Goal: Information Seeking & Learning: Understand process/instructions

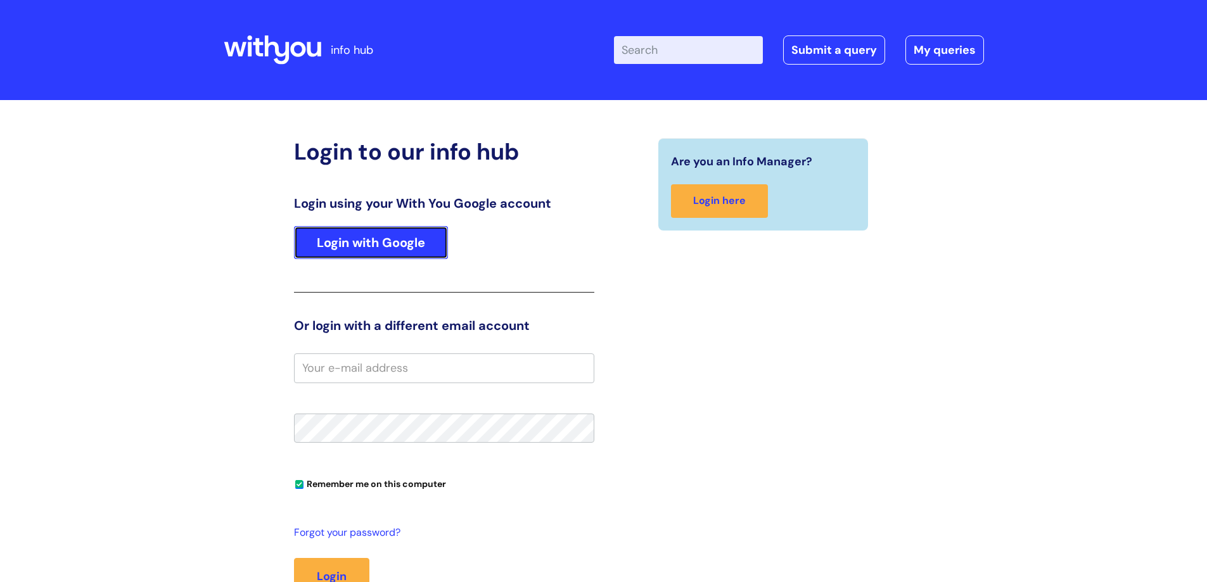
click at [409, 247] on link "Login with Google" at bounding box center [371, 242] width 154 height 33
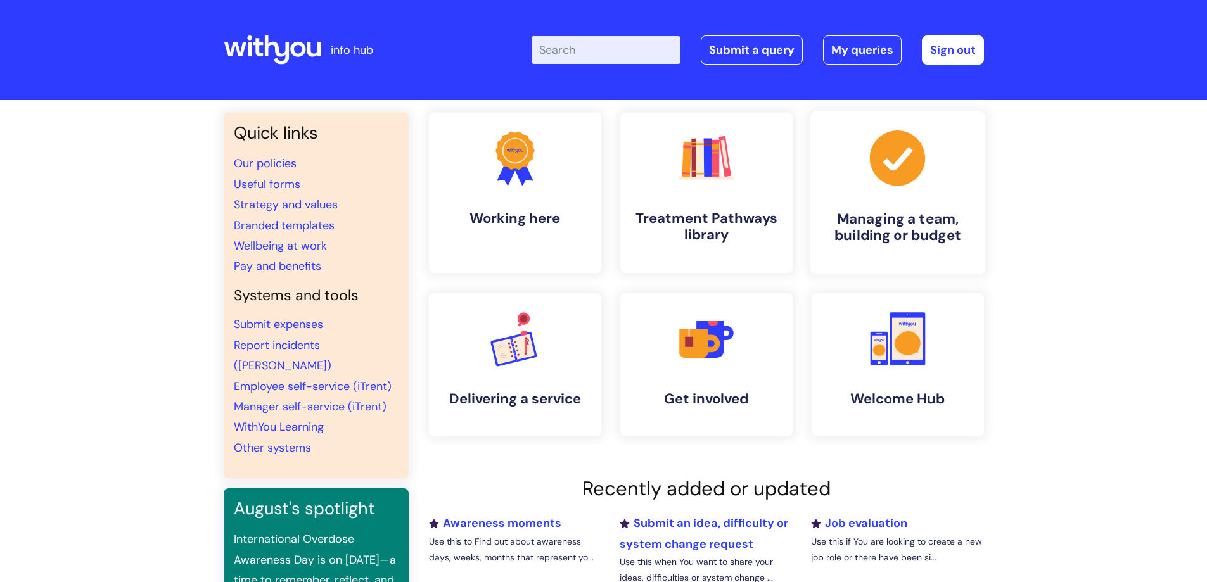
click at [932, 201] on link ".cls-1{fill:#a53144;stroke-width:0px;} Managing a team, building or budget" at bounding box center [897, 193] width 175 height 163
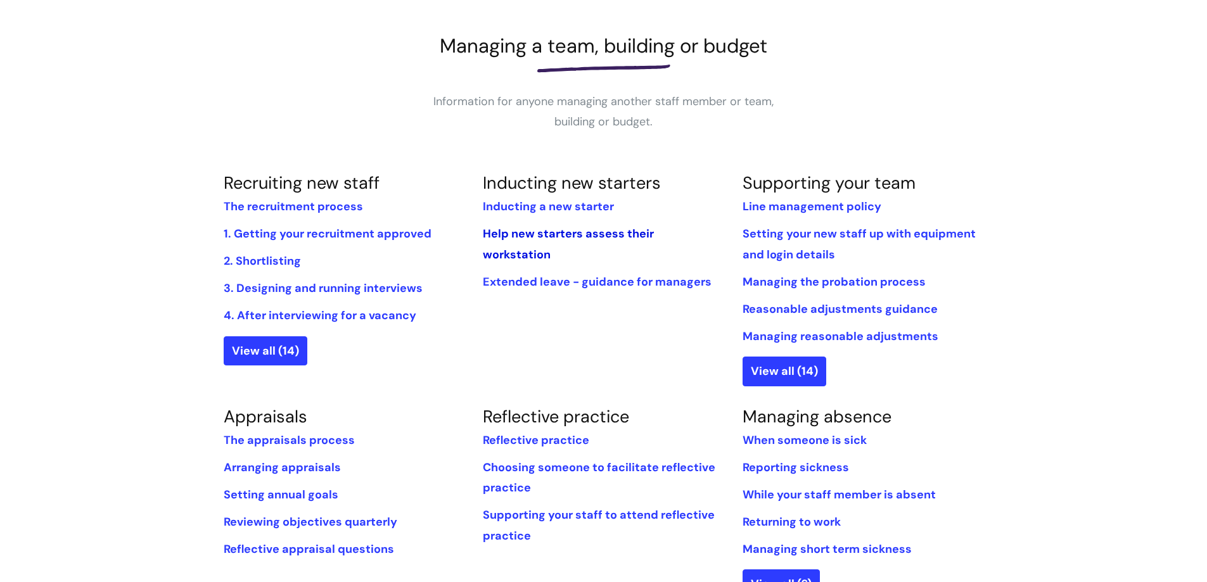
scroll to position [170, 0]
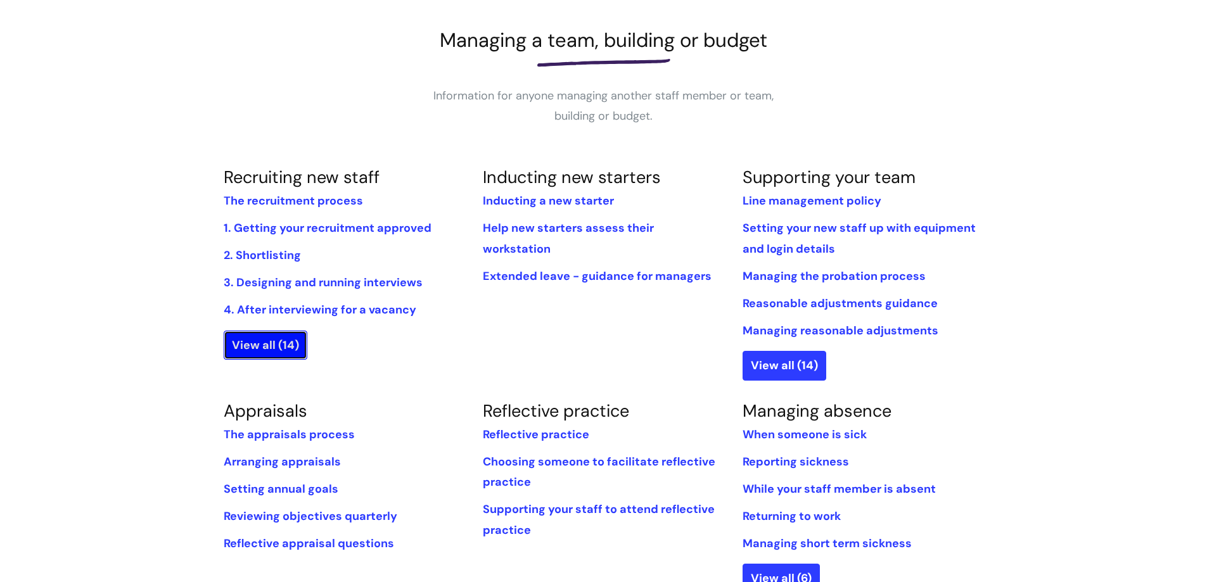
click at [278, 350] on link "View all (14)" at bounding box center [266, 345] width 84 height 29
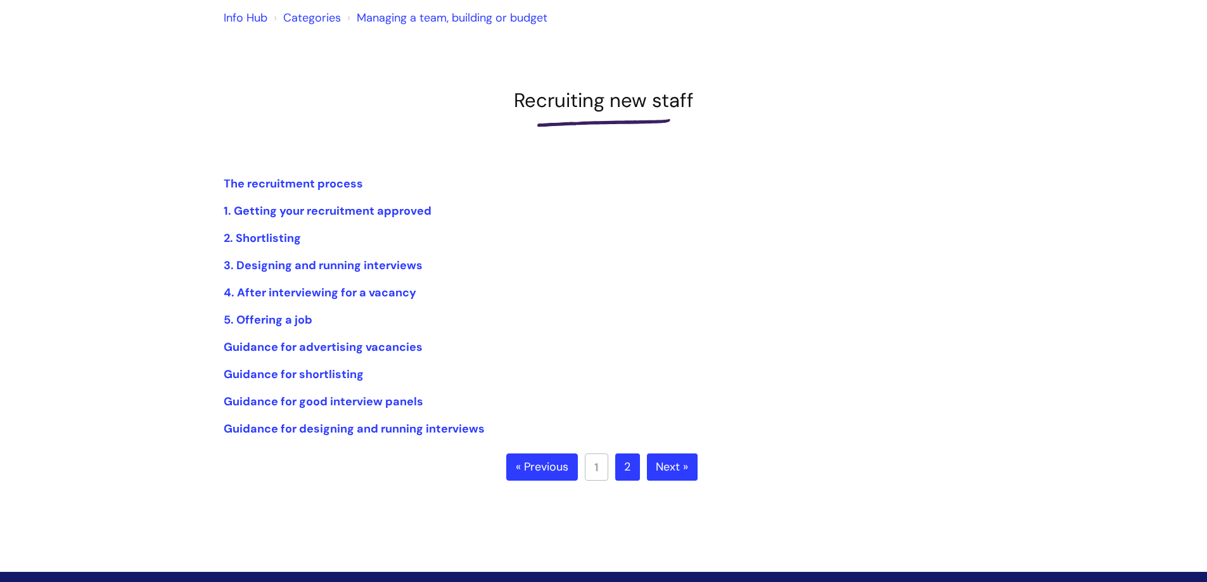
scroll to position [111, 0]
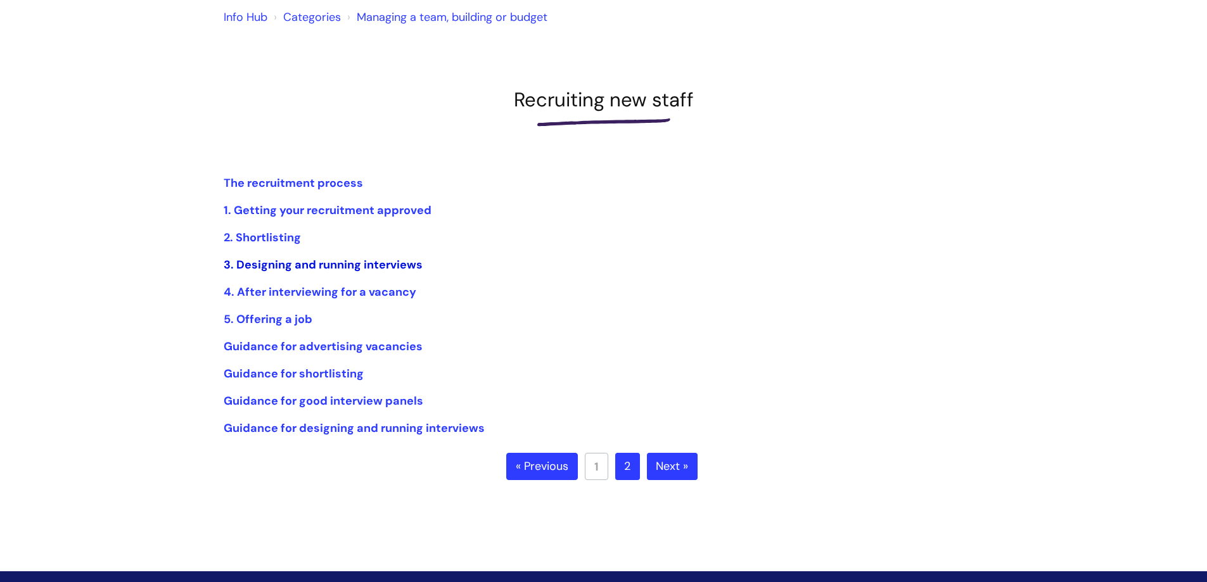
click at [330, 264] on link "3. Designing and running interviews" at bounding box center [323, 264] width 199 height 15
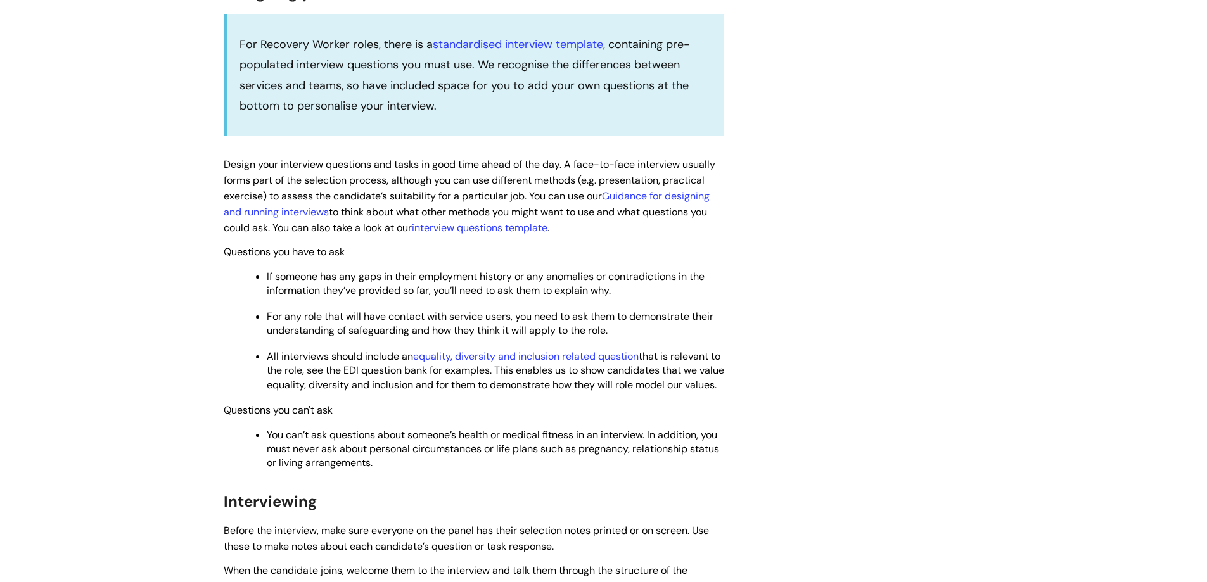
scroll to position [573, 0]
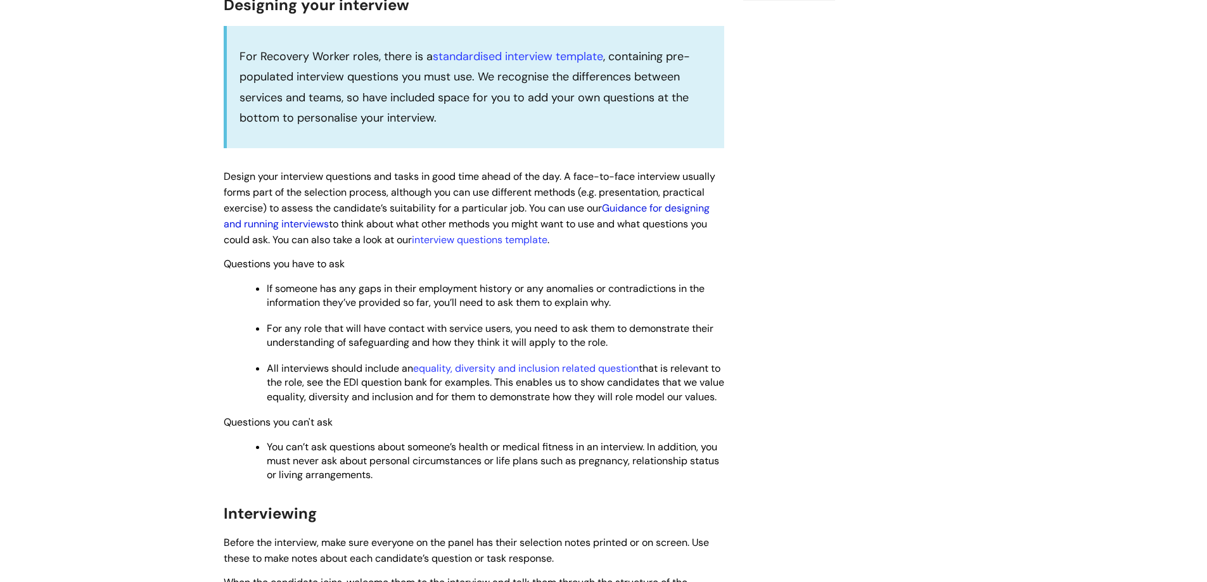
click at [309, 224] on link "Guidance for designing and running interviews" at bounding box center [467, 215] width 486 height 29
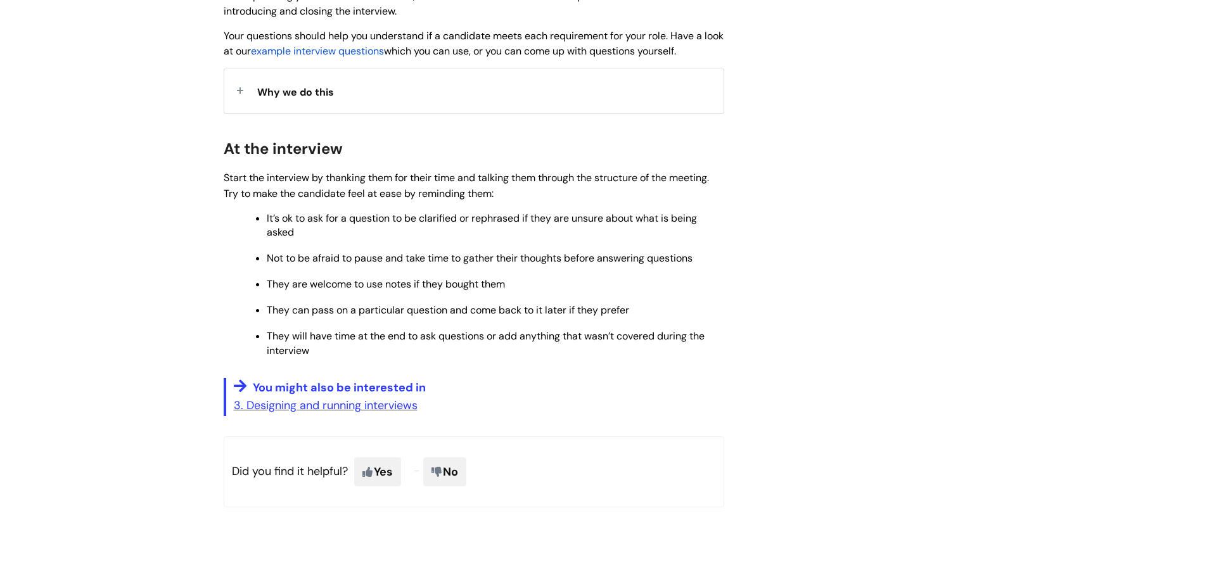
scroll to position [1105, 0]
click at [359, 406] on link "3. Designing and running interviews" at bounding box center [326, 404] width 184 height 15
